Goal: Information Seeking & Learning: Learn about a topic

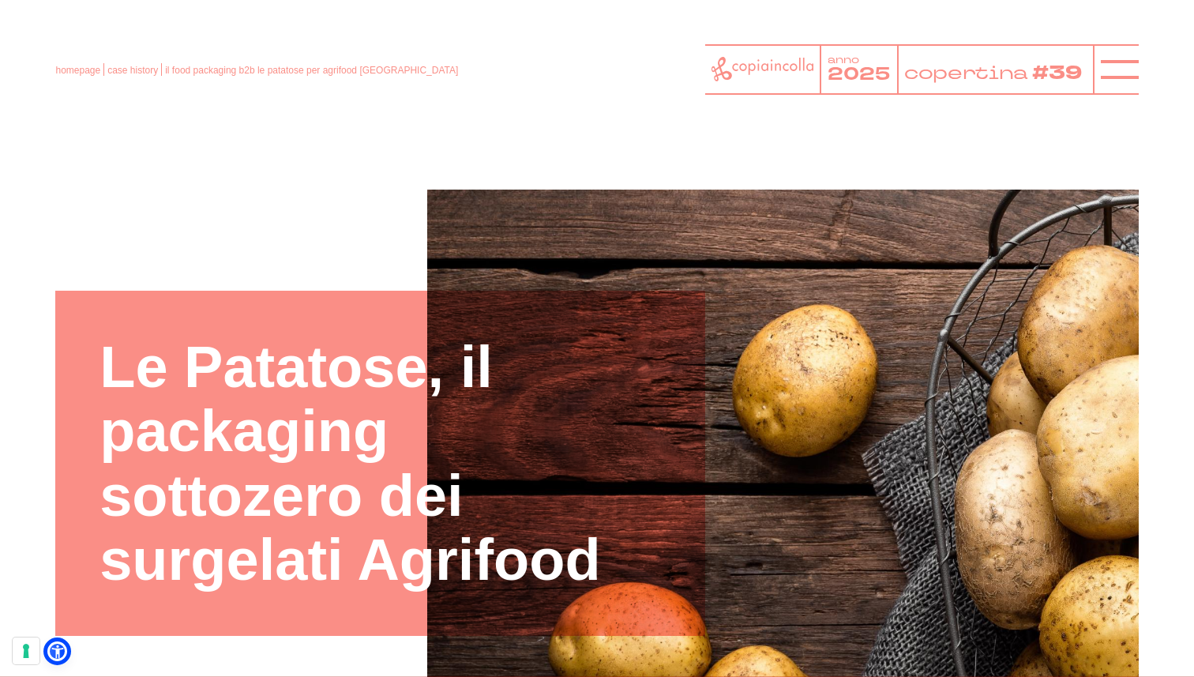
click at [141, 78] on div "homepage case history il food packaging b2b le patatose per agrifood abruzzo an…" at bounding box center [596, 69] width 1083 height 51
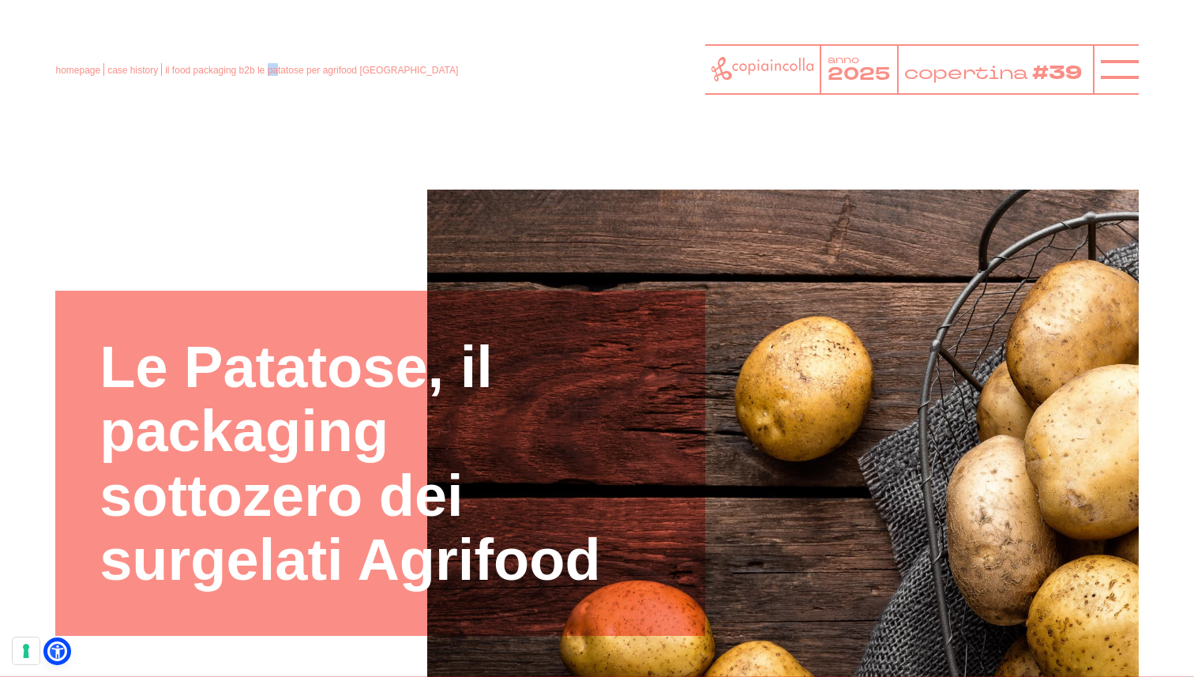
click at [141, 77] on div "homepage case history il food packaging b2b le patatose per agrifood abruzzo an…" at bounding box center [596, 69] width 1083 height 51
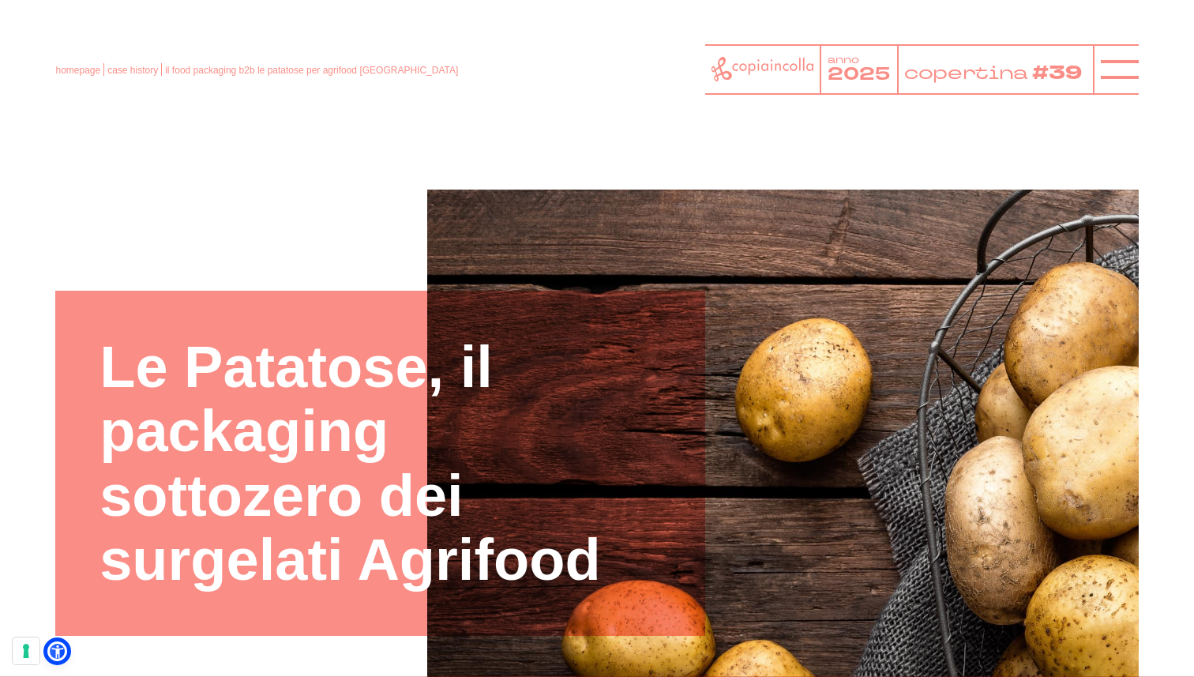
click at [141, 77] on div "homepage case history il food packaging b2b le patatose per agrifood abruzzo an…" at bounding box center [596, 69] width 1083 height 51
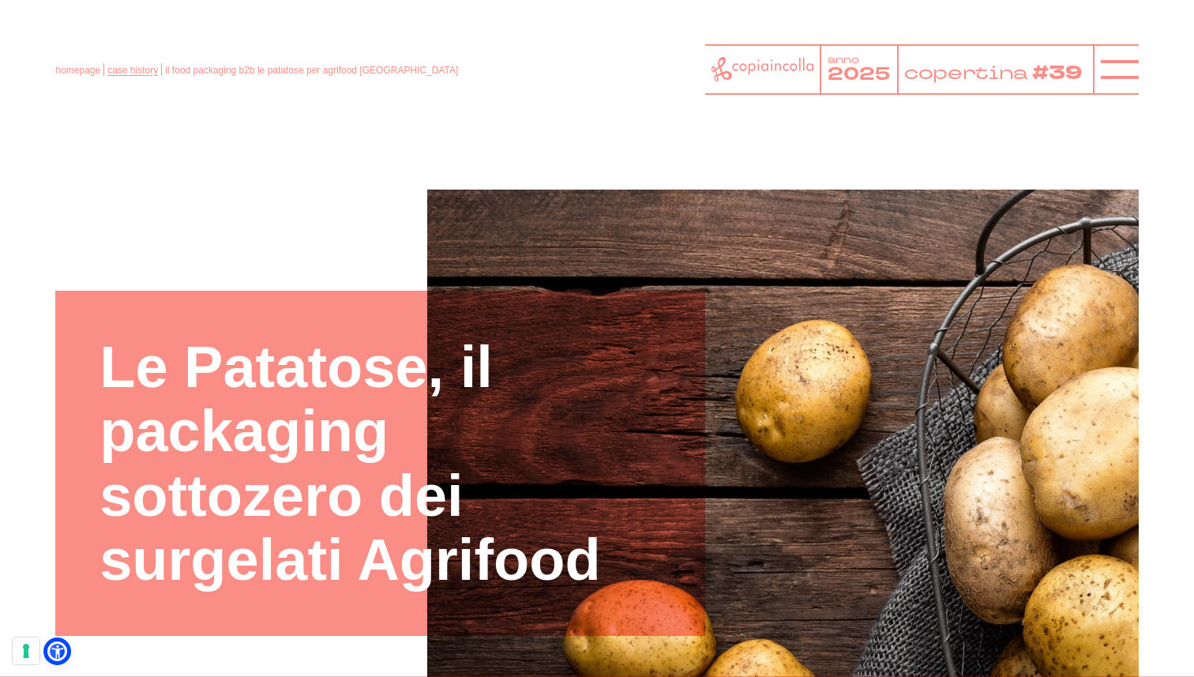
click at [141, 73] on link "case history" at bounding box center [132, 70] width 51 height 11
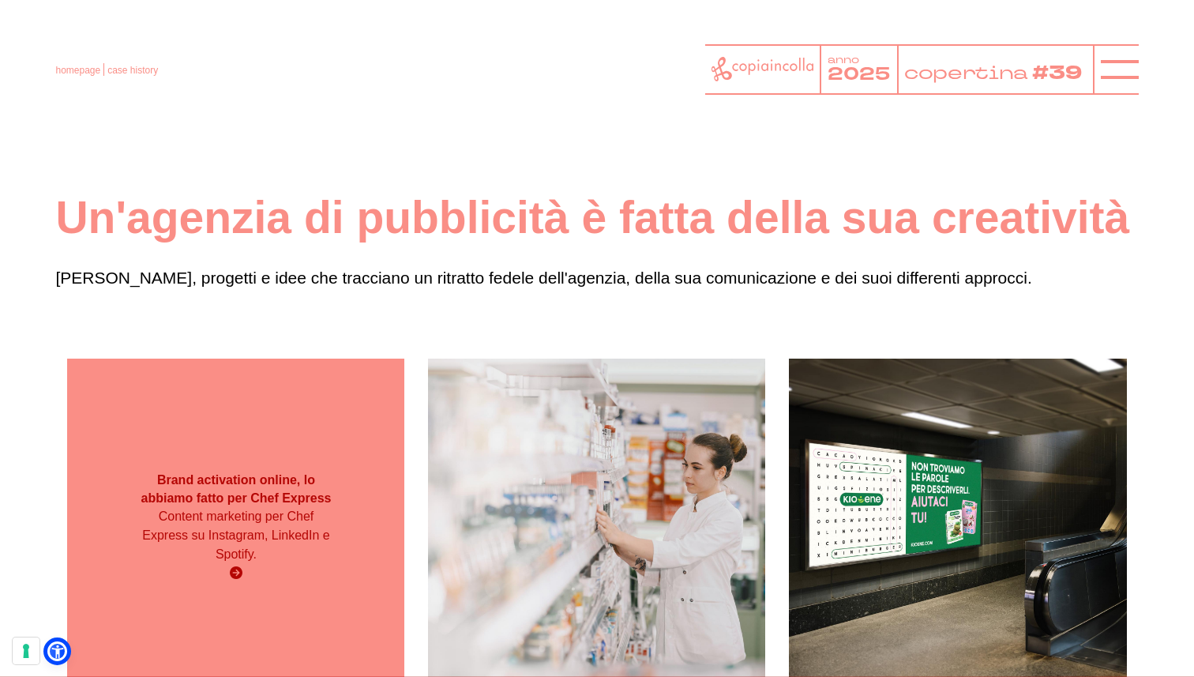
click at [216, 460] on div "Brand activation online, lo abbiamo fatto per Chef Express Content marketing pe…" at bounding box center [235, 527] width 337 height 337
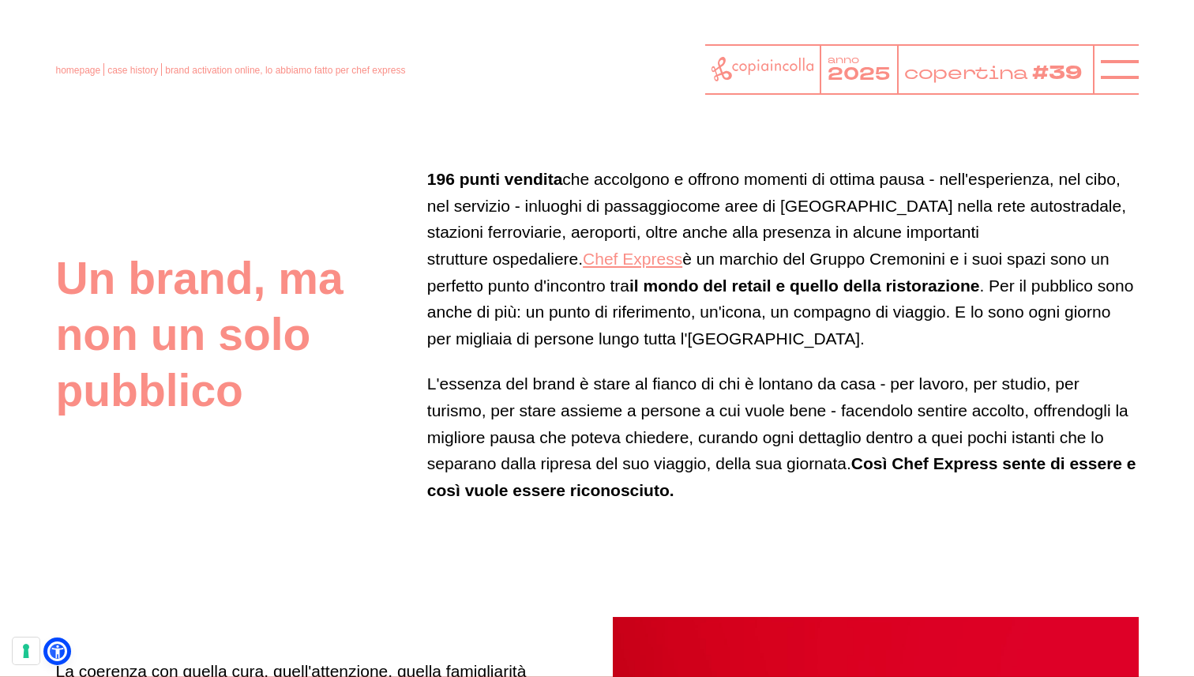
scroll to position [790, 0]
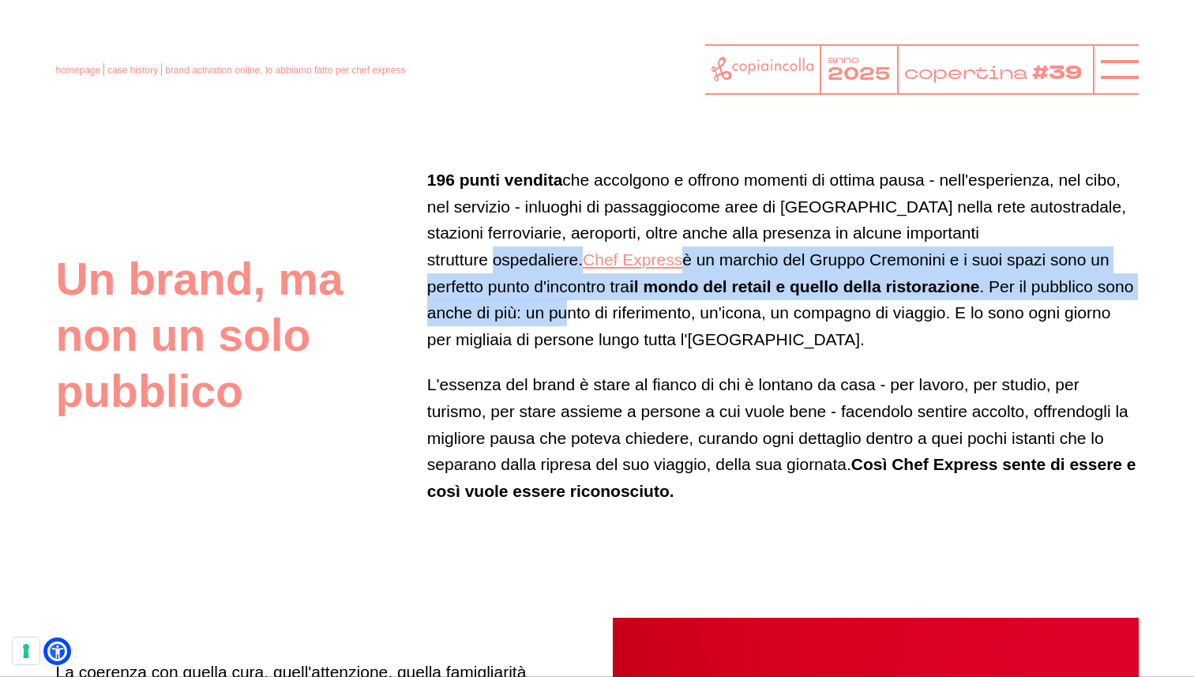
drag, startPoint x: 1079, startPoint y: 230, endPoint x: 1101, endPoint y: 296, distance: 69.9
click at [1101, 296] on p "196 punti vendita che accolgono e offrono momenti di ottima pausa - nell'esperi…" at bounding box center [783, 260] width 712 height 186
click at [682, 250] on link "Chef Express" at bounding box center [632, 259] width 99 height 18
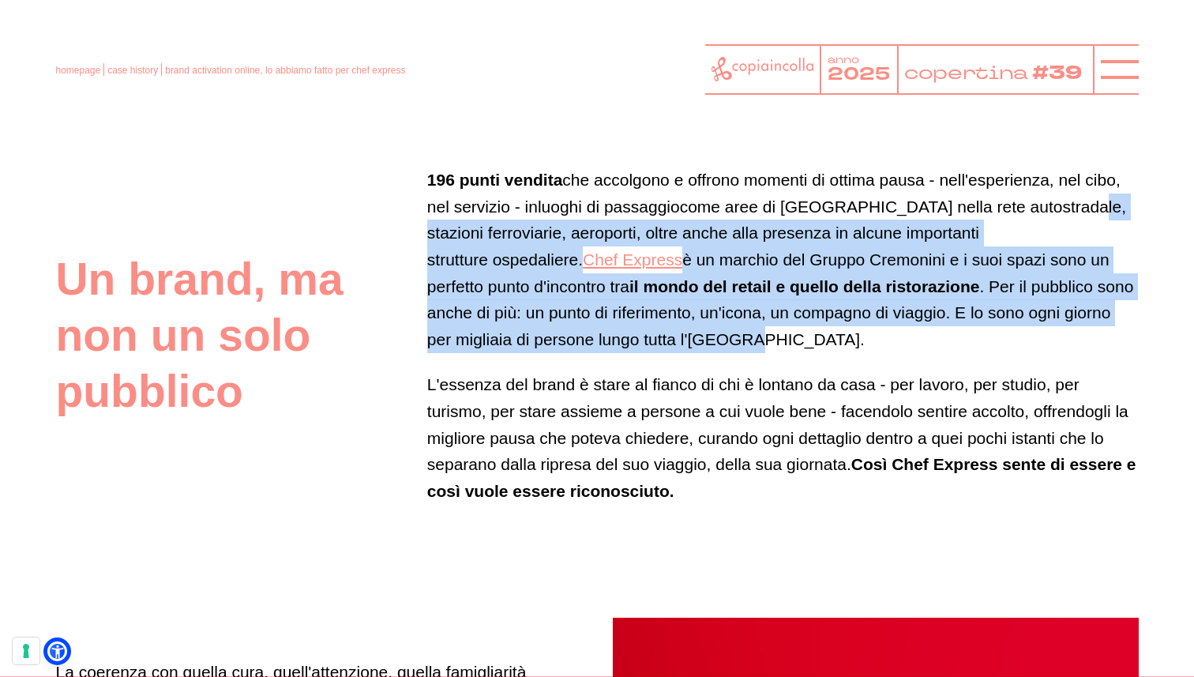
drag, startPoint x: 1081, startPoint y: 219, endPoint x: 1130, endPoint y: 354, distance: 143.6
click at [1130, 354] on div "196 punti vendita che accolgono e offrono momenti di ottima pausa - nell'esperi…" at bounding box center [783, 335] width 712 height 337
copy p "ferroviarie, aeroporti, oltre anche alla presenza in alcune importanti struttur…"
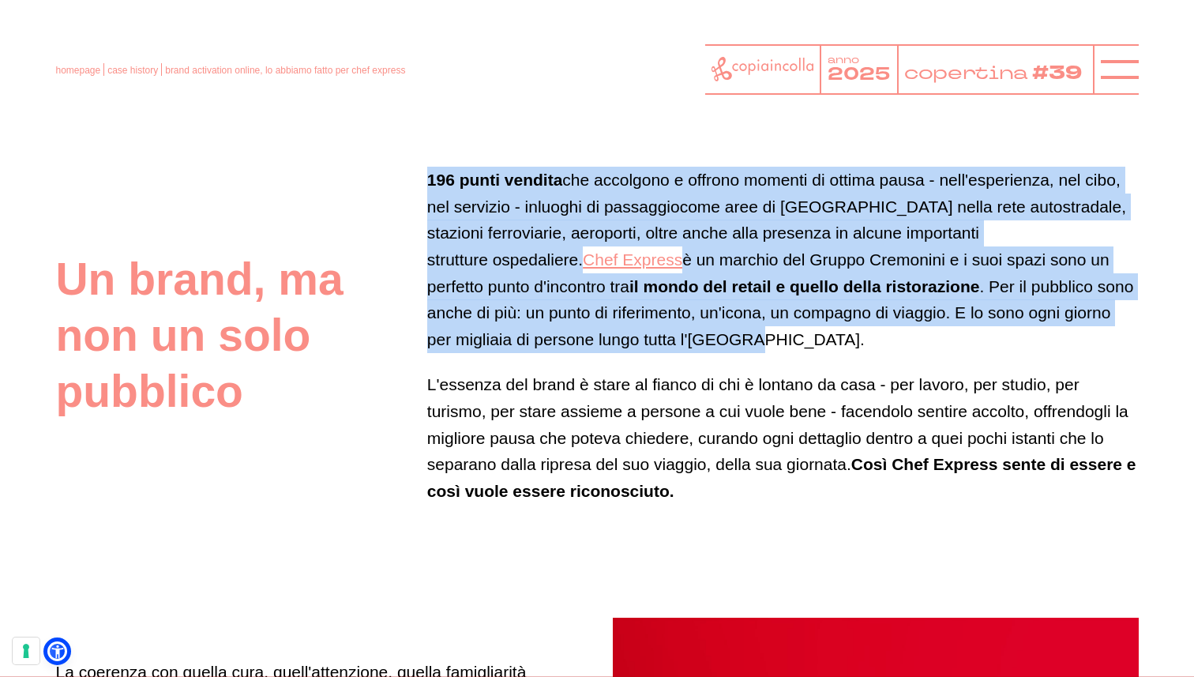
drag, startPoint x: 430, startPoint y: 175, endPoint x: 591, endPoint y: 329, distance: 222.3
click at [591, 329] on p "196 punti vendita che accolgono e offrono momenti di ottima pausa - nell'esperi…" at bounding box center [783, 260] width 712 height 186
copy p "196 punti vendita che accolgono e offrono momenti di ottima pausa - nell'esperi…"
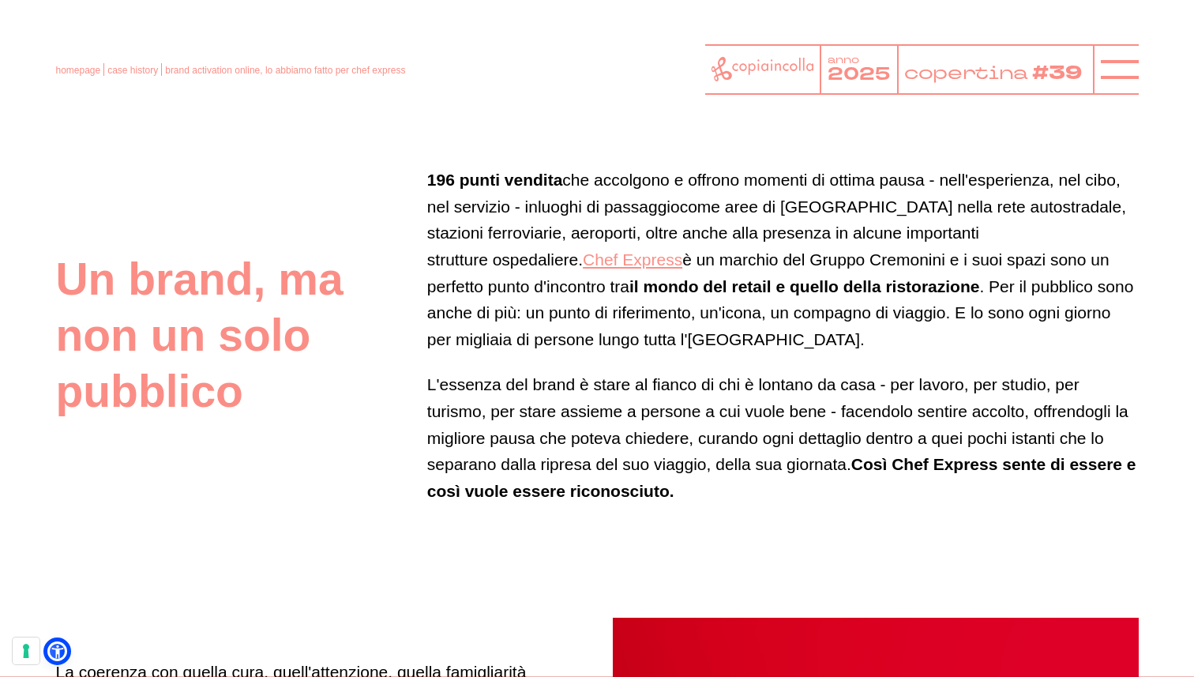
click at [597, 412] on span "L'essenza del brand è stare al fianco di chi è lontano da casa - per lavoro, pe…" at bounding box center [781, 437] width 709 height 124
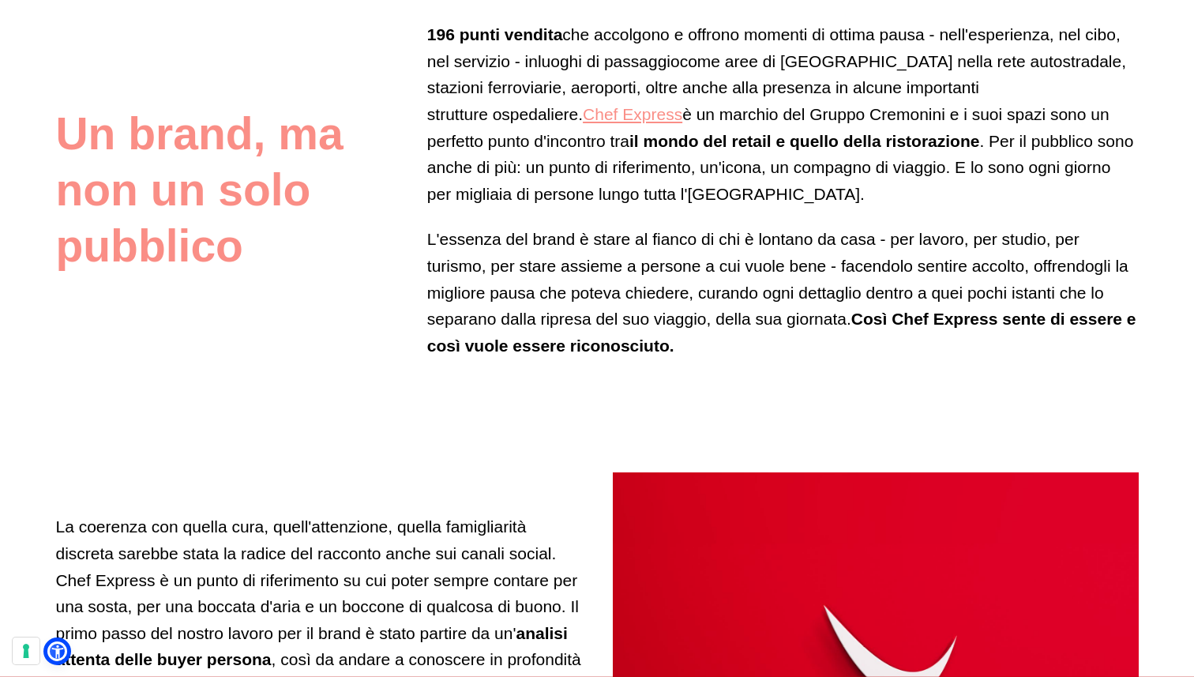
scroll to position [937, 0]
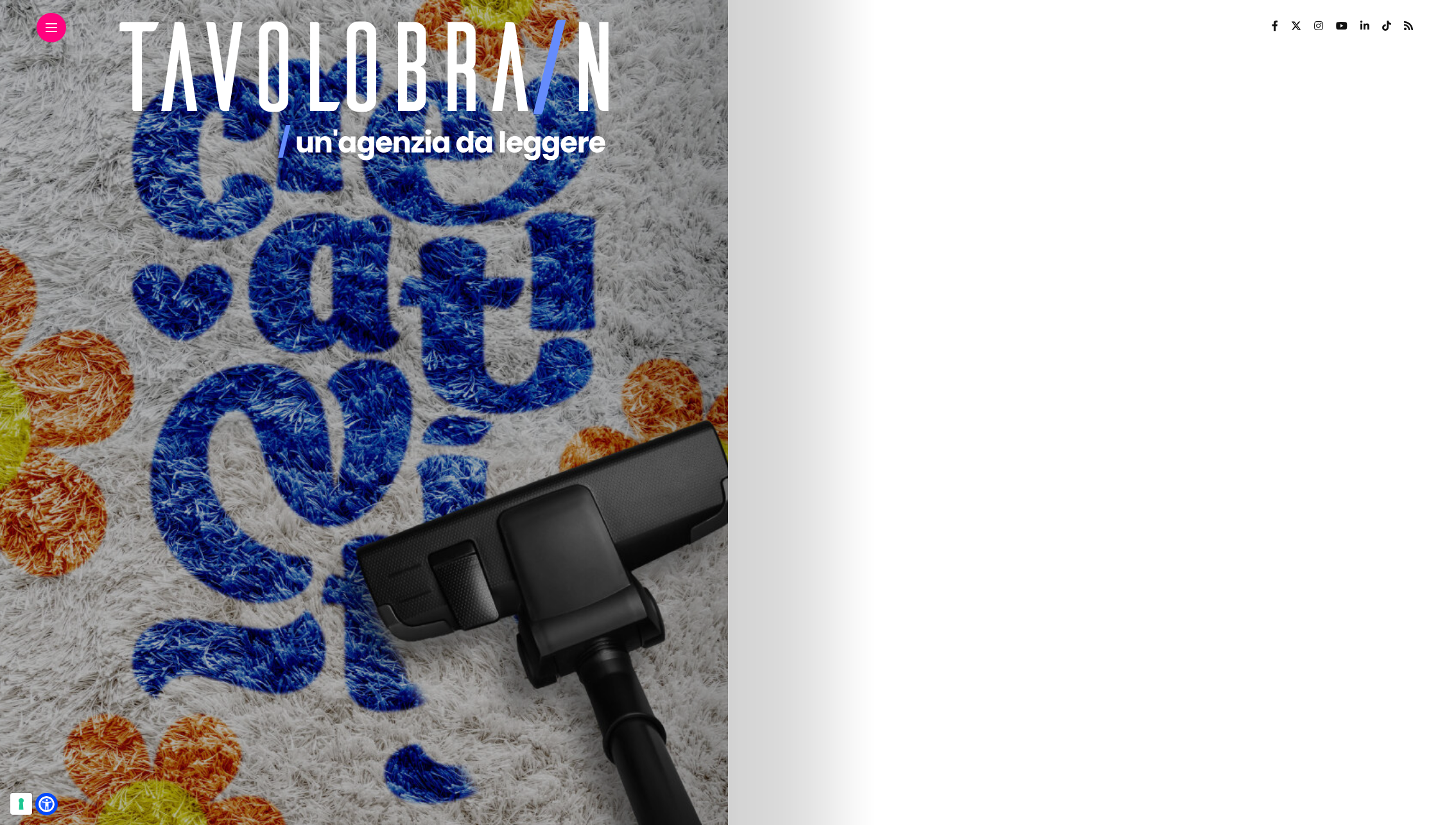
click at [498, 697] on img at bounding box center [189, 675] width 615 height 771
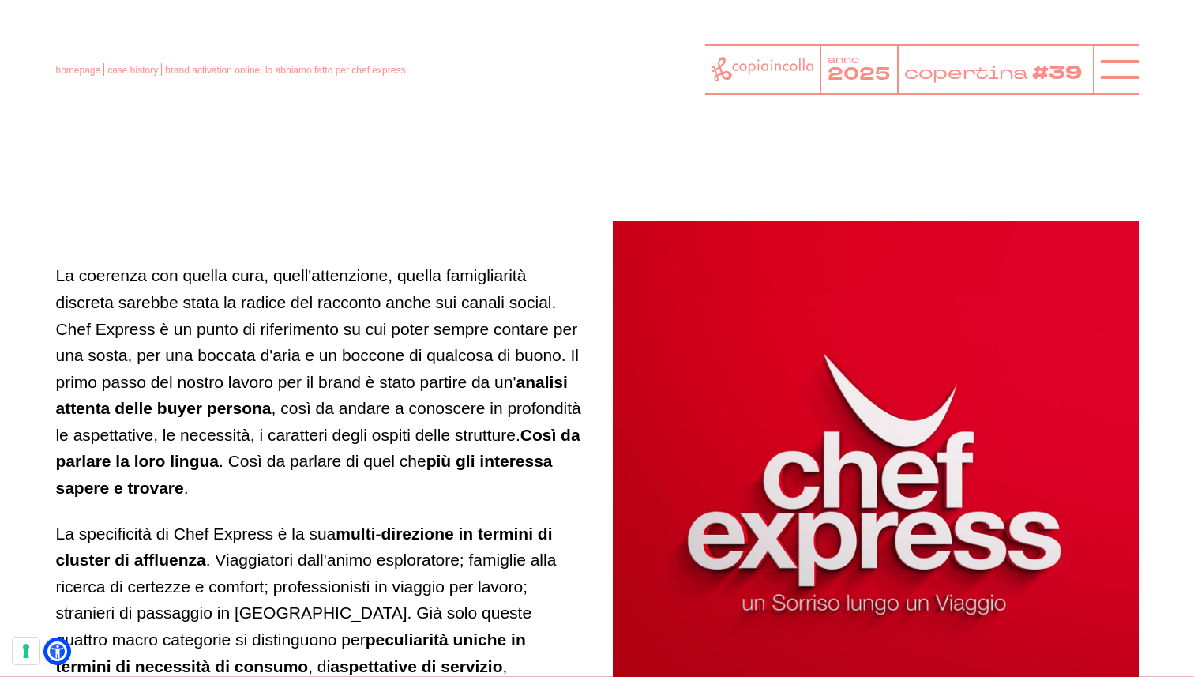
scroll to position [1185, 0]
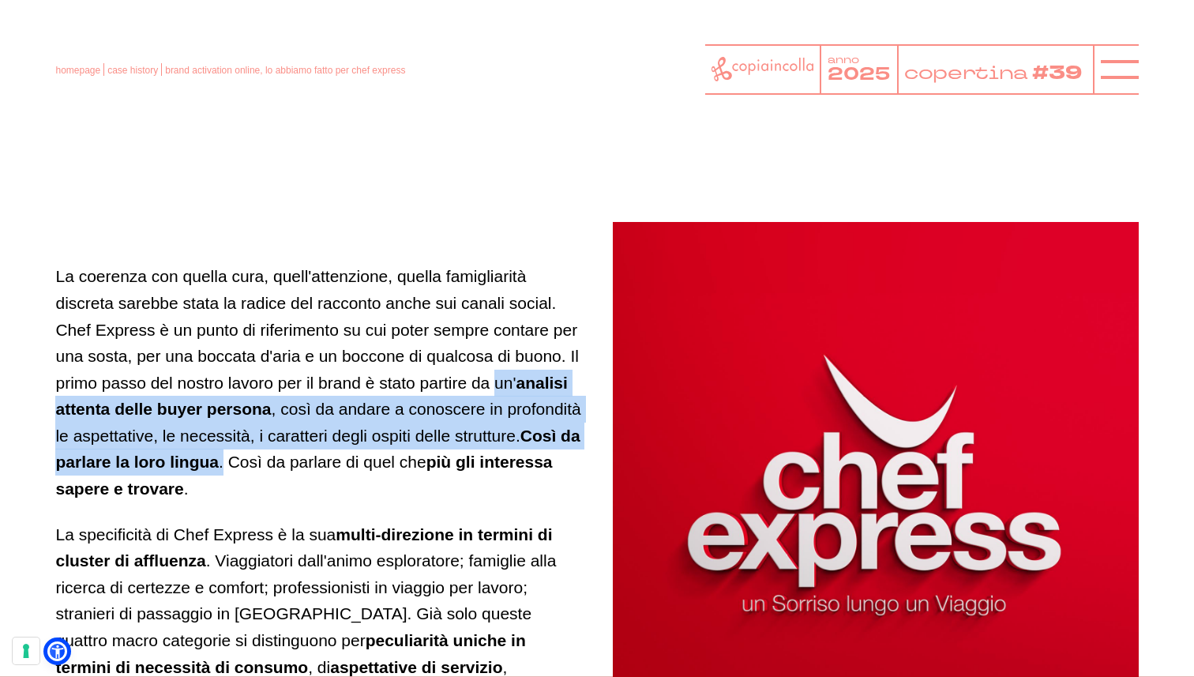
drag, startPoint x: 497, startPoint y: 384, endPoint x: 248, endPoint y: 459, distance: 259.8
click at [248, 459] on p "La coerenza con quella cura, quell'attenzione, quella famigliarità discreta sar…" at bounding box center [318, 382] width 526 height 238
copy p "un' analisi attenta delle buyer persona , così da andare a conoscere in profond…"
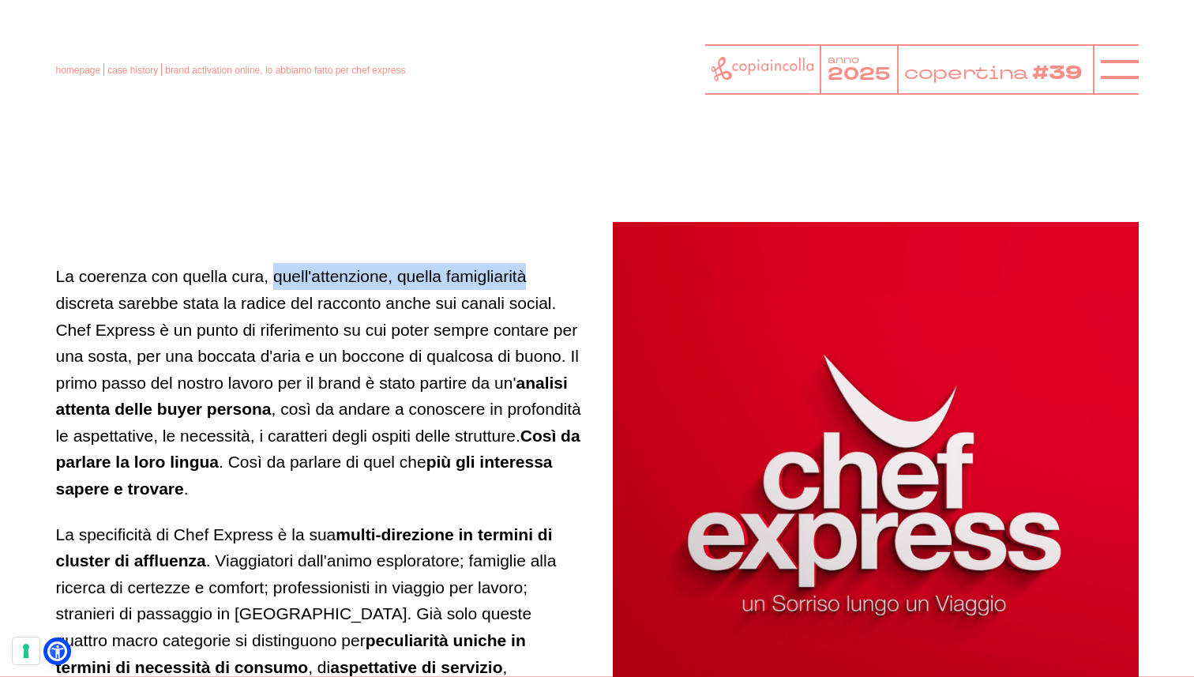
drag, startPoint x: 274, startPoint y: 276, endPoint x: 530, endPoint y: 273, distance: 255.9
click at [530, 273] on p "La coerenza con quella cura, quell'attenzione, quella famigliarità discreta sar…" at bounding box center [318, 382] width 526 height 238
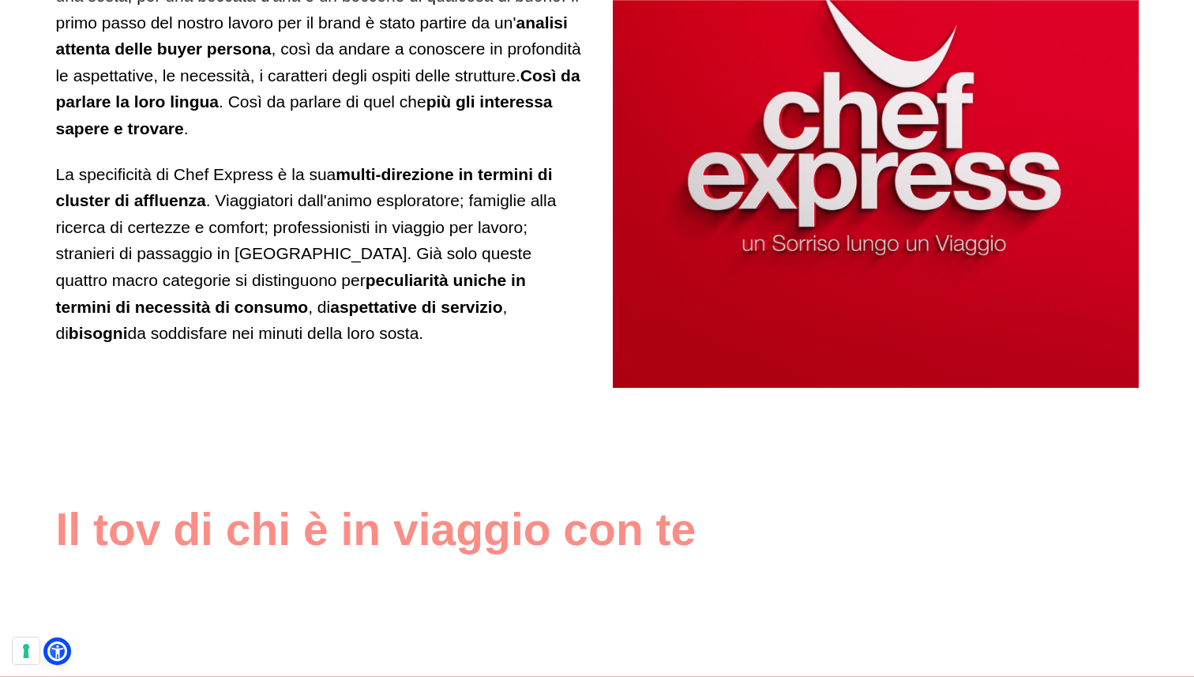
scroll to position [1546, 0]
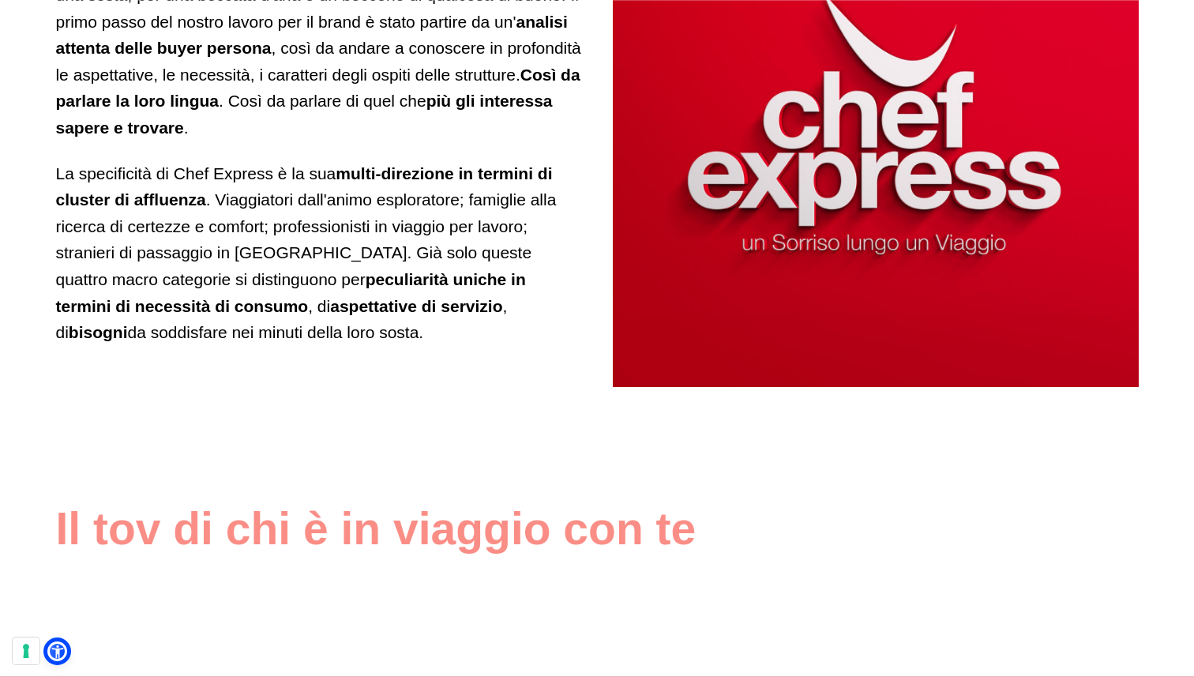
drag, startPoint x: 215, startPoint y: 192, endPoint x: 243, endPoint y: 335, distance: 145.7
click at [243, 336] on p "La specificità di Chef Express è la sua multi-direzione in termini di cluster d…" at bounding box center [318, 253] width 526 height 186
copy p "Viaggiatori dall'animo esploratore; famiglie alla ricerca di certezze e comfort…"
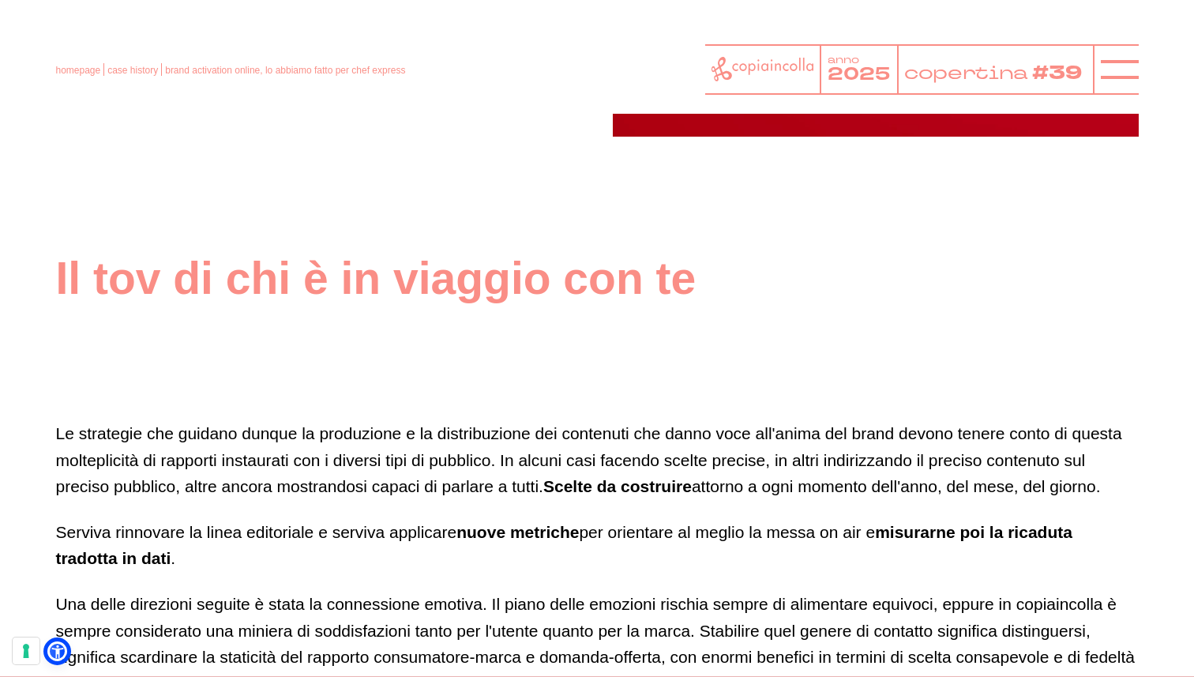
scroll to position [1796, 0]
click at [584, 450] on p "Le strategie che guidano dunque la produzione e la distribuzione dei contenuti …" at bounding box center [596, 461] width 1083 height 80
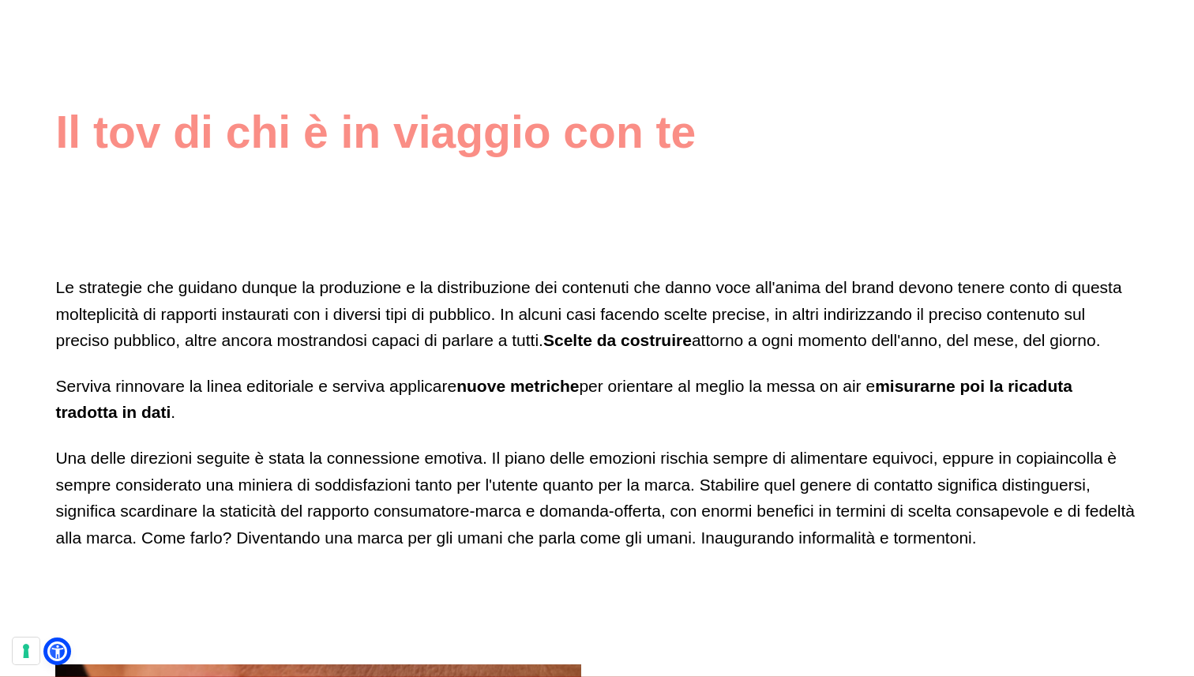
scroll to position [1943, 0]
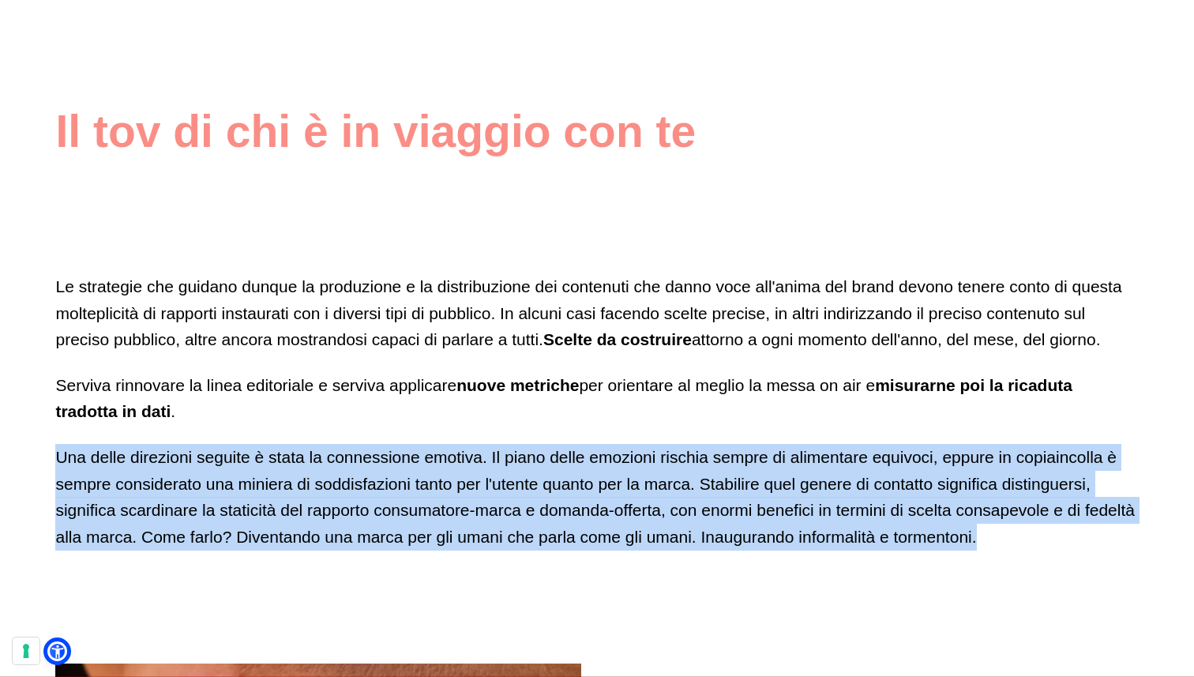
drag, startPoint x: 52, startPoint y: 455, endPoint x: 987, endPoint y: 524, distance: 937.6
copy p "Una delle direzioni seguite è stata la connessione emotiva. Il piano delle emoz…"
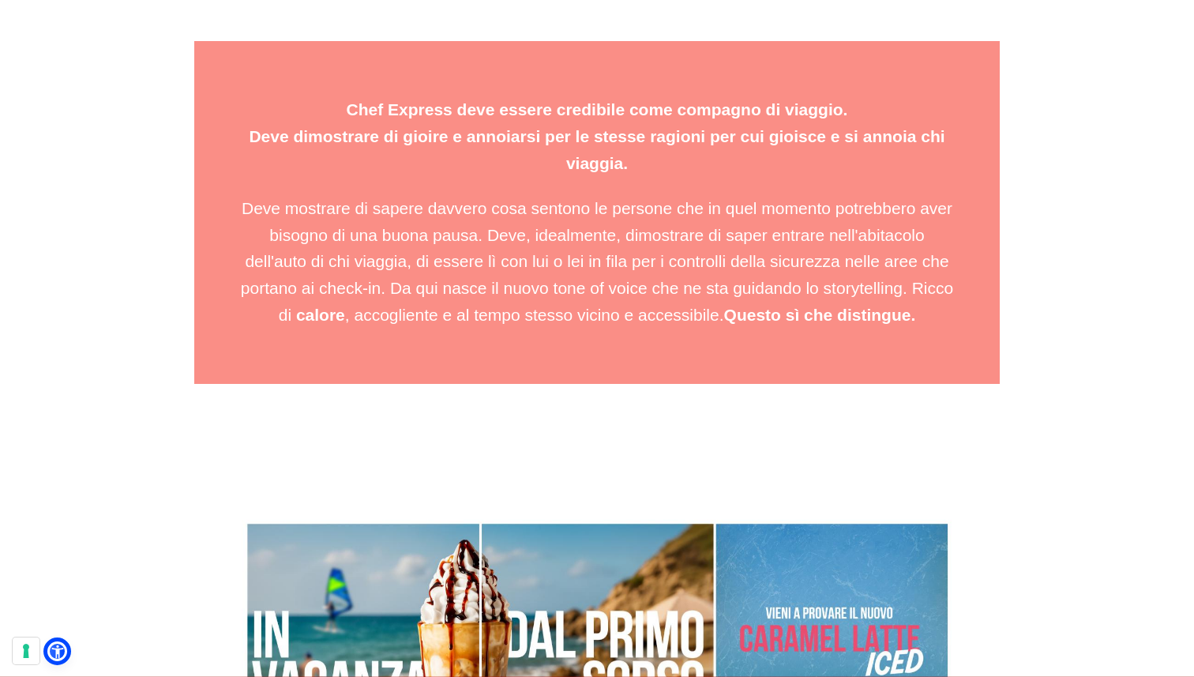
scroll to position [3295, 0]
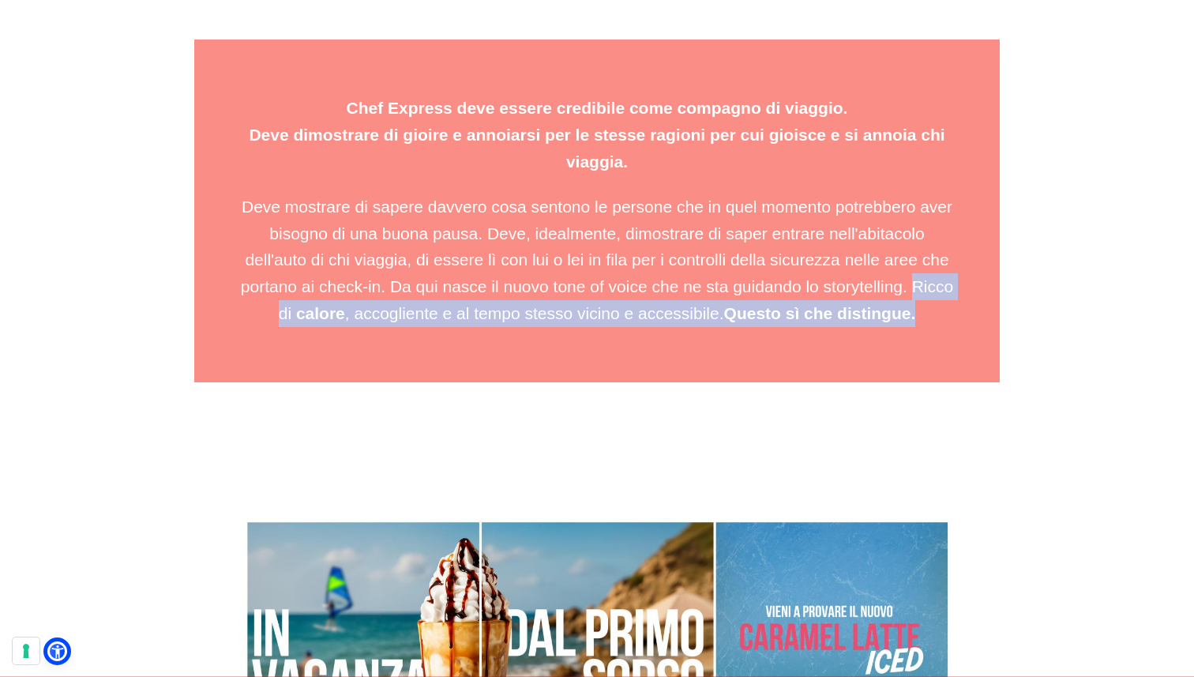
drag, startPoint x: 911, startPoint y: 283, endPoint x: 934, endPoint y: 322, distance: 45.6
click at [934, 322] on p "Deve mostrare di sapere davvero cosa sentono le persone che in quel momento pot…" at bounding box center [596, 259] width 717 height 133
copy p "Ricco di calore , accogliente e al tempo stesso vicino e accessibile. Questo sì…"
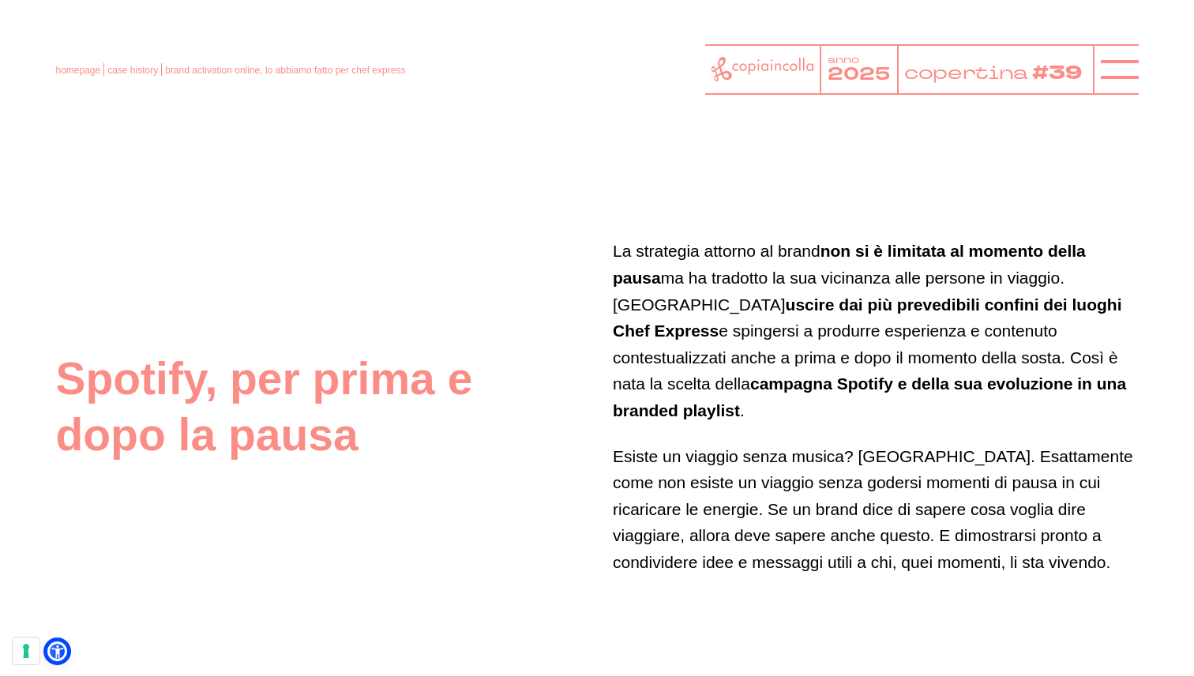
scroll to position [4008, 0]
